Goal: Task Accomplishment & Management: Manage account settings

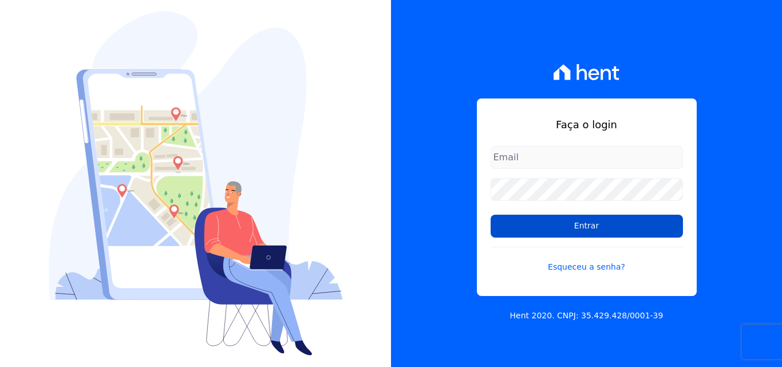
type input "[EMAIL_ADDRESS][DOMAIN_NAME]"
click at [574, 233] on input "Entrar" at bounding box center [587, 226] width 192 height 23
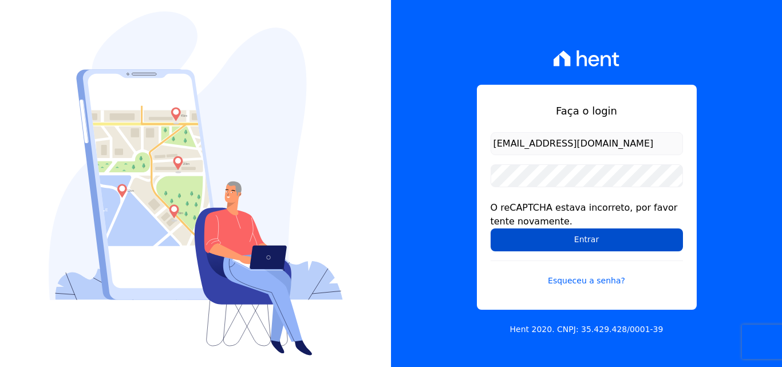
click at [568, 241] on input "Entrar" at bounding box center [587, 239] width 192 height 23
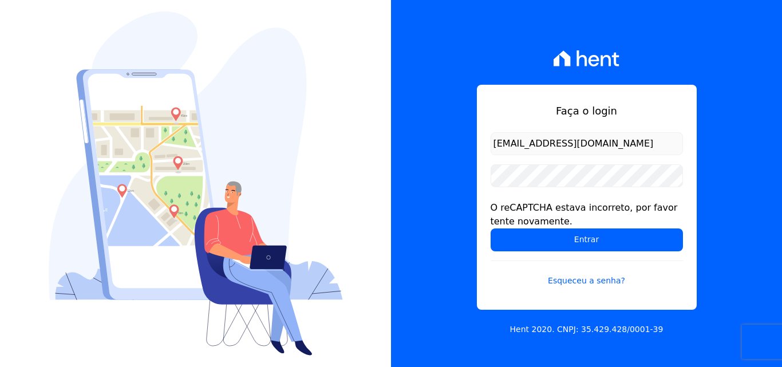
click at [587, 256] on form "comercialadm2@fontanive.com.br O reCAPTCHA estava incorreto, por favor tente no…" at bounding box center [587, 216] width 192 height 168
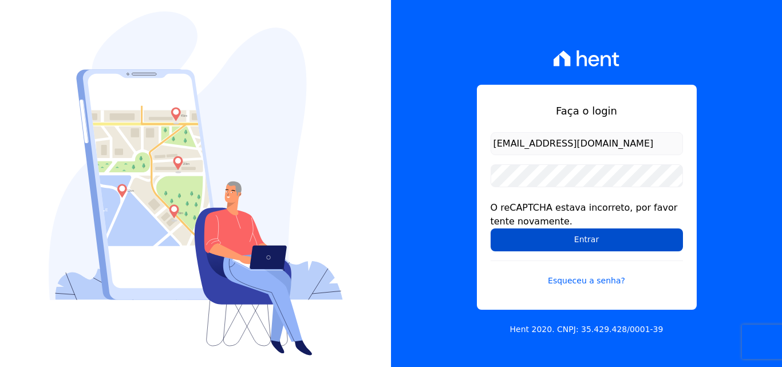
click at [584, 244] on input "Entrar" at bounding box center [587, 239] width 192 height 23
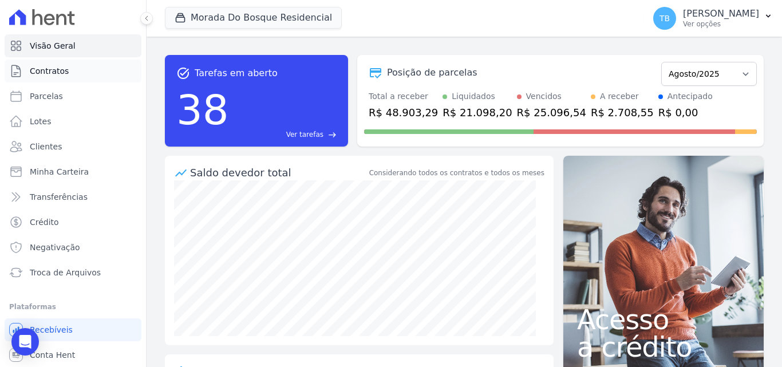
click at [75, 70] on link "Contratos" at bounding box center [73, 71] width 137 height 23
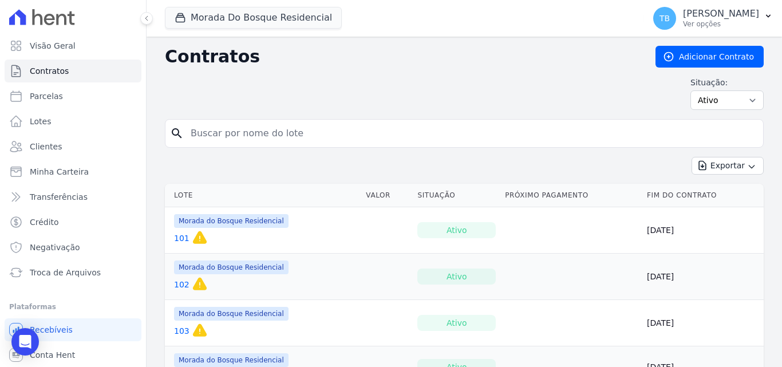
click at [219, 131] on input "search" at bounding box center [471, 133] width 575 height 23
type input "1002"
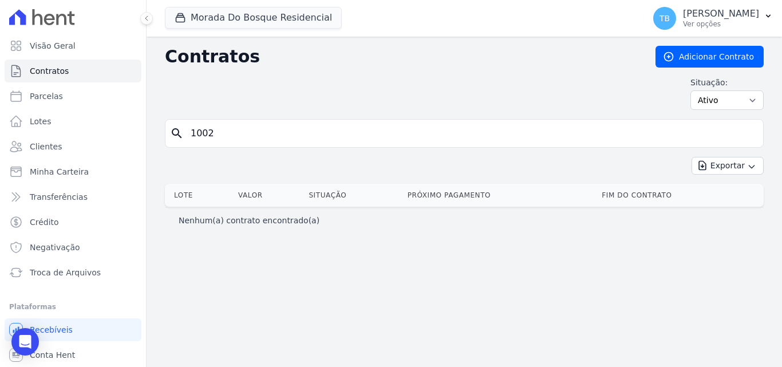
drag, startPoint x: 215, startPoint y: 136, endPoint x: 187, endPoint y: 129, distance: 28.3
click at [187, 129] on input "1002" at bounding box center [471, 133] width 575 height 23
click at [242, 20] on button "Morada Do Bosque Residencial" at bounding box center [253, 18] width 177 height 22
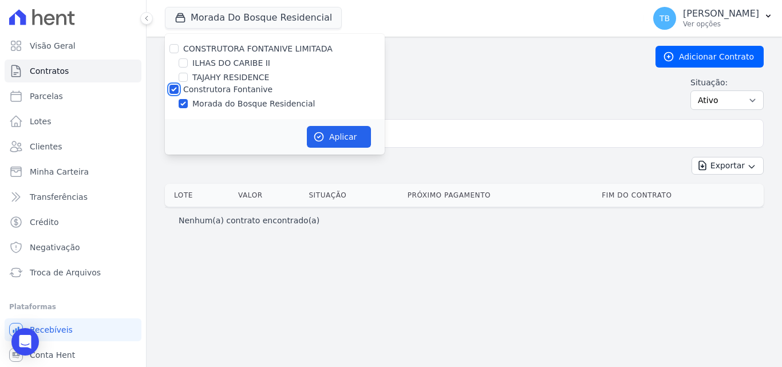
click at [175, 92] on input "Construtora Fontanive" at bounding box center [173, 89] width 9 height 9
checkbox input "false"
click at [180, 78] on input "TAJAHY RESIDENCE" at bounding box center [183, 77] width 9 height 9
checkbox input "true"
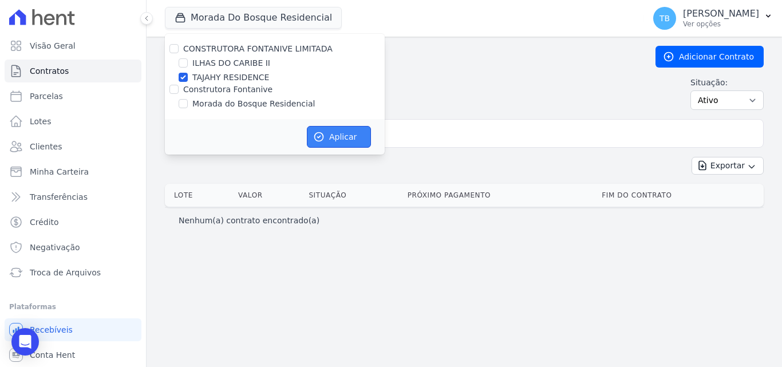
click at [350, 136] on button "Aplicar" at bounding box center [339, 137] width 64 height 22
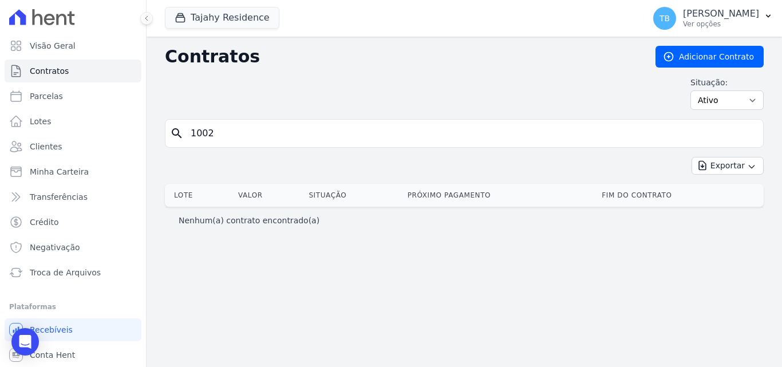
click at [250, 136] on input "1002" at bounding box center [471, 133] width 575 height 23
type input "1"
click at [28, 70] on link "Contratos" at bounding box center [73, 71] width 137 height 23
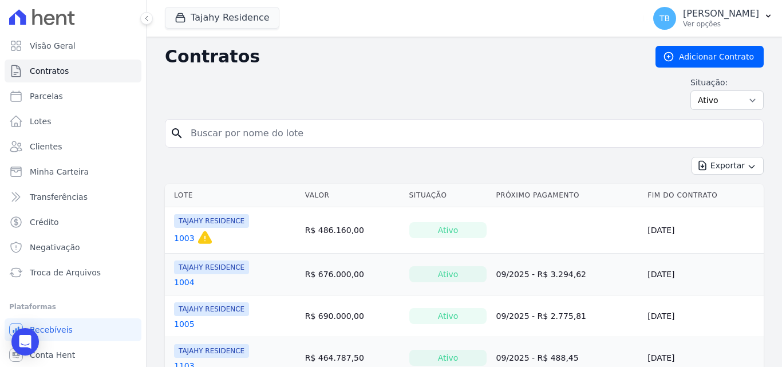
drag, startPoint x: 260, startPoint y: 145, endPoint x: 248, endPoint y: 128, distance: 20.2
click at [248, 128] on input "search" at bounding box center [471, 133] width 575 height 23
type input "1002"
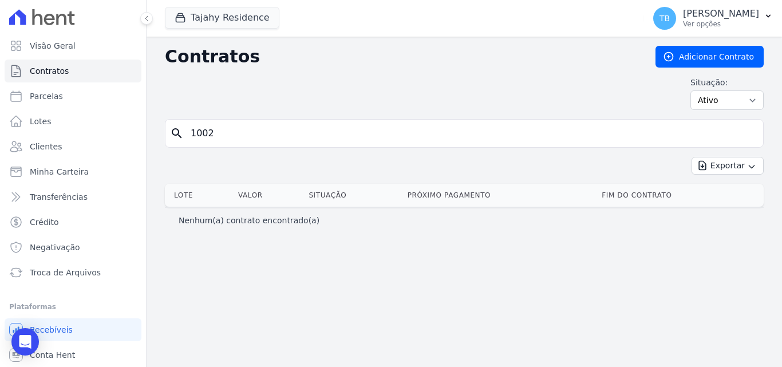
drag, startPoint x: 215, startPoint y: 132, endPoint x: 165, endPoint y: 128, distance: 50.0
click at [165, 128] on div "search 1002" at bounding box center [464, 133] width 599 height 29
click at [65, 169] on span "Minha Carteira" at bounding box center [59, 171] width 59 height 11
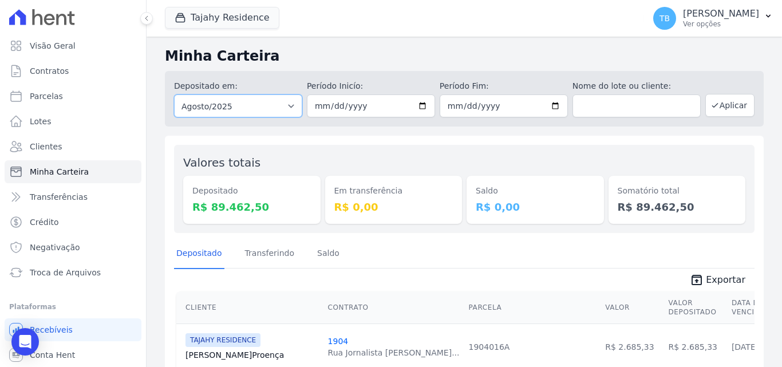
click at [263, 108] on select "Todos os meses Março/2024 Abril/2024 Maio/2024 Junho/2024 Julho/2024 Agosto/202…" at bounding box center [238, 105] width 128 height 23
click at [292, 106] on select "Todos os meses Março/2024 Abril/2024 Maio/2024 Junho/2024 Julho/2024 Agosto/202…" at bounding box center [238, 105] width 128 height 23
select select "all"
click at [174, 94] on select "Todos os meses Março/2024 Abril/2024 Maio/2024 Junho/2024 Julho/2024 Agosto/202…" at bounding box center [238, 105] width 128 height 23
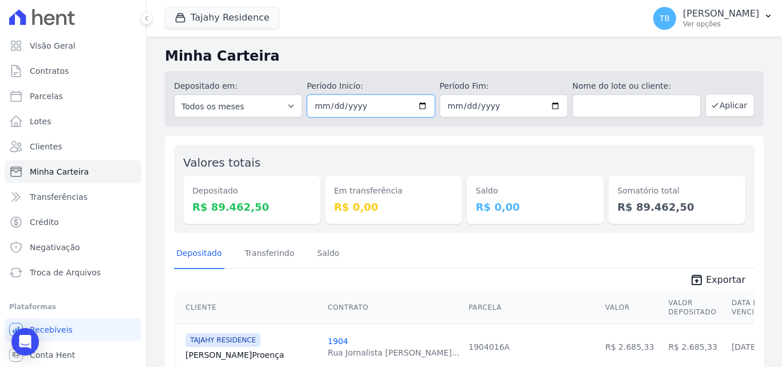
click at [323, 104] on input "date" at bounding box center [371, 105] width 128 height 23
type input "[DATE]"
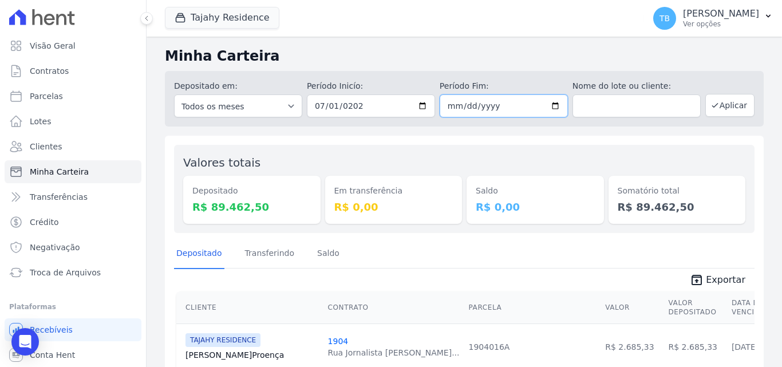
click at [449, 104] on input "date" at bounding box center [504, 105] width 128 height 23
type input "[DATE]"
click at [714, 105] on button "Aplicar" at bounding box center [729, 105] width 49 height 23
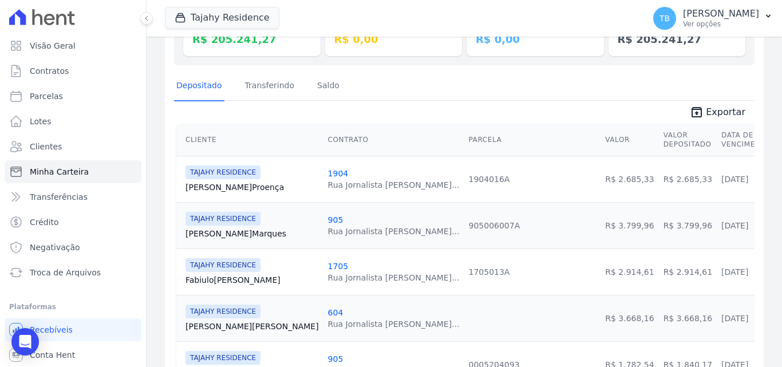
scroll to position [172, 0]
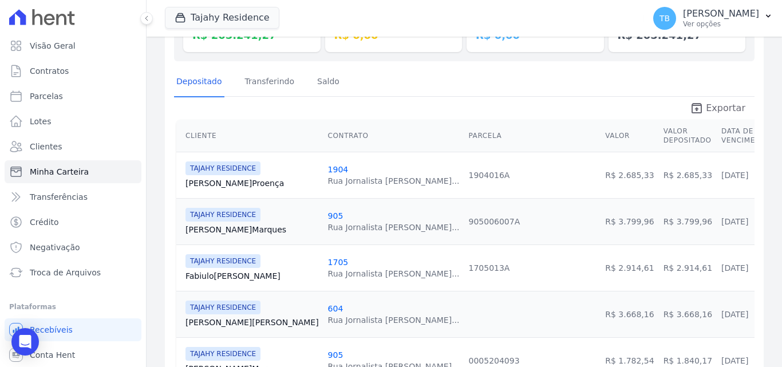
click at [695, 109] on icon "unarchive" at bounding box center [697, 108] width 14 height 14
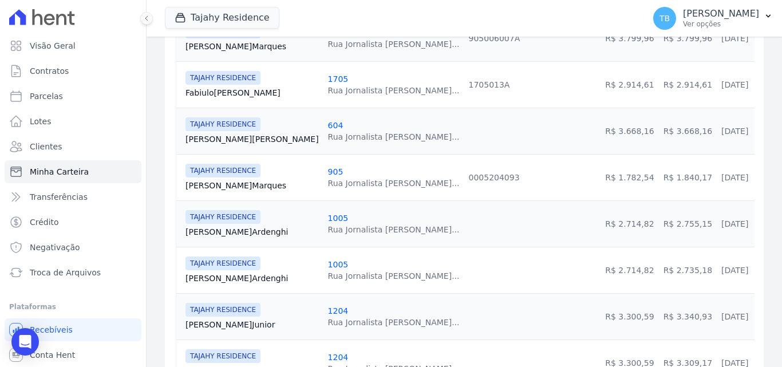
scroll to position [458, 0]
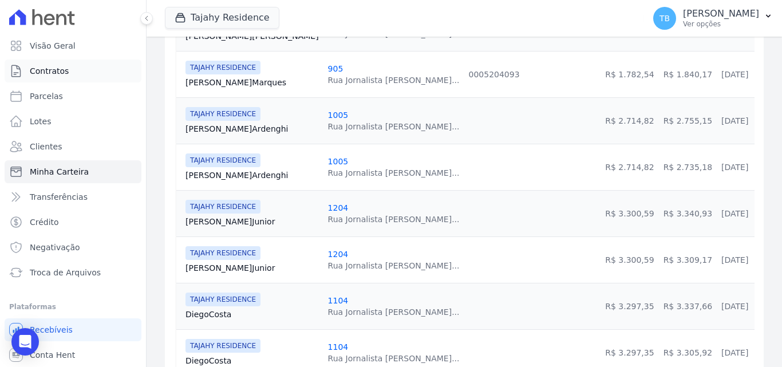
click at [91, 74] on link "Contratos" at bounding box center [73, 71] width 137 height 23
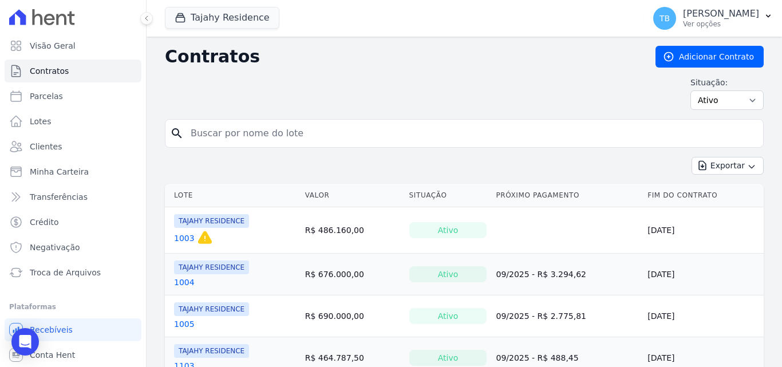
click at [238, 126] on input "search" at bounding box center [471, 133] width 575 height 23
type input "803"
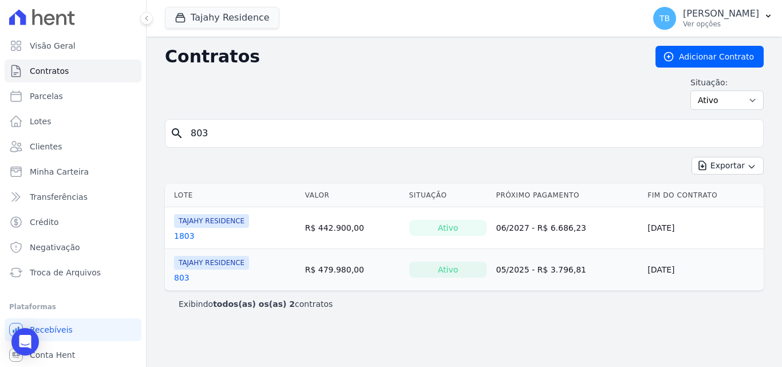
click at [181, 275] on link "803" at bounding box center [181, 277] width 15 height 11
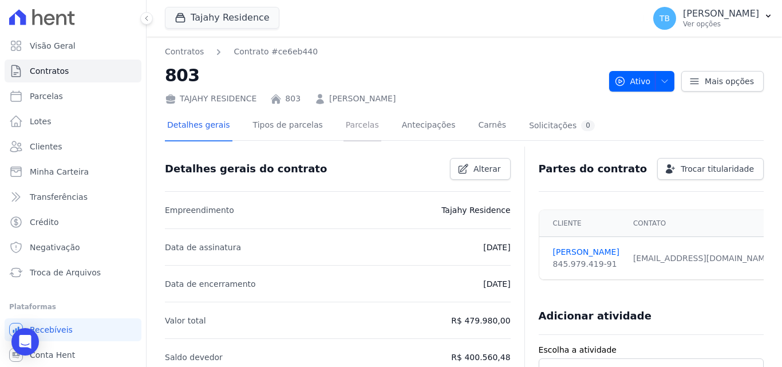
click at [352, 125] on link "Parcelas" at bounding box center [362, 126] width 38 height 30
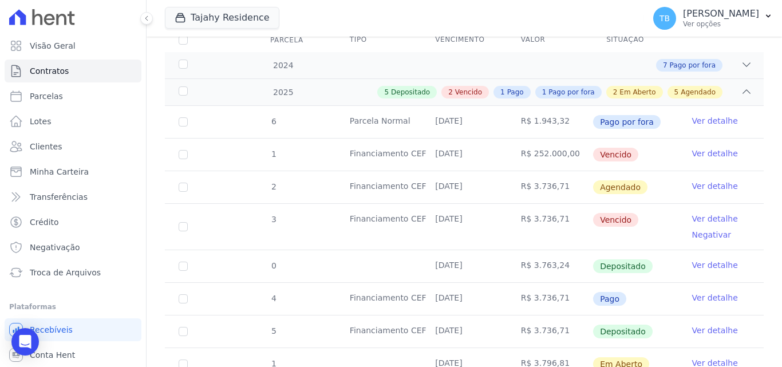
scroll to position [401, 0]
